Goal: Task Accomplishment & Management: Complete application form

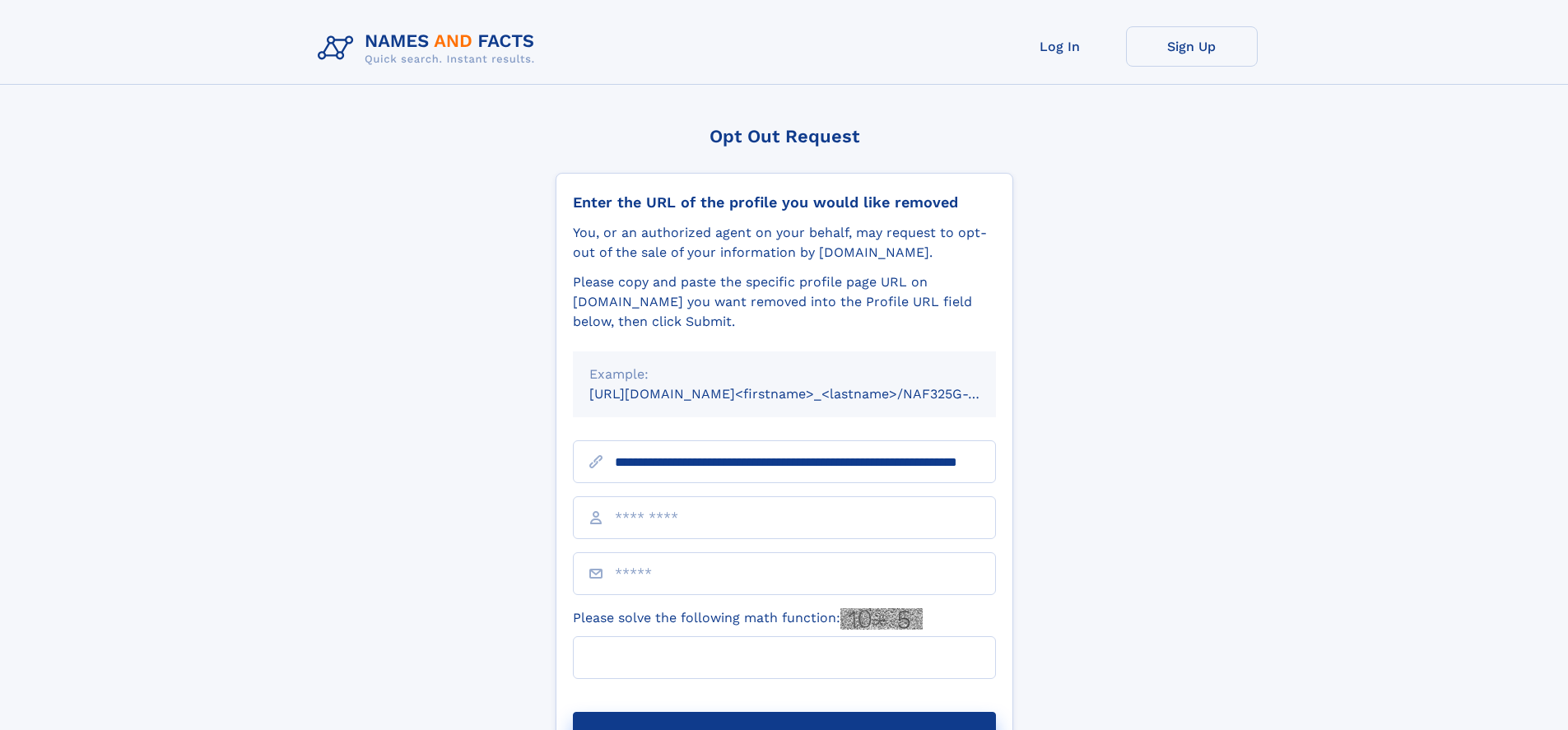
scroll to position [0, 142]
type input "**********"
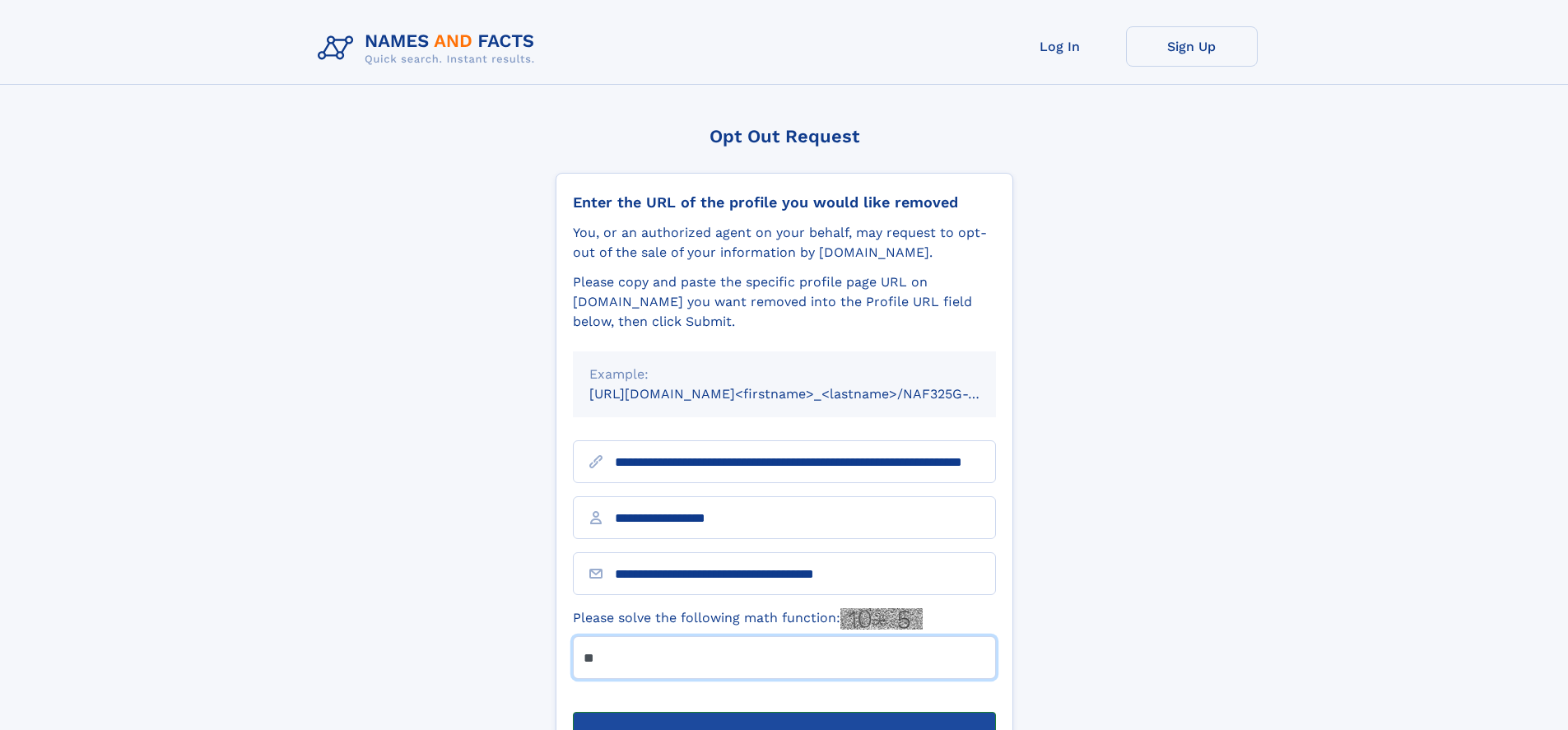
type input "**"
click at [784, 712] on button "Submit Opt Out Request" at bounding box center [784, 738] width 423 height 53
